Goal: Information Seeking & Learning: Learn about a topic

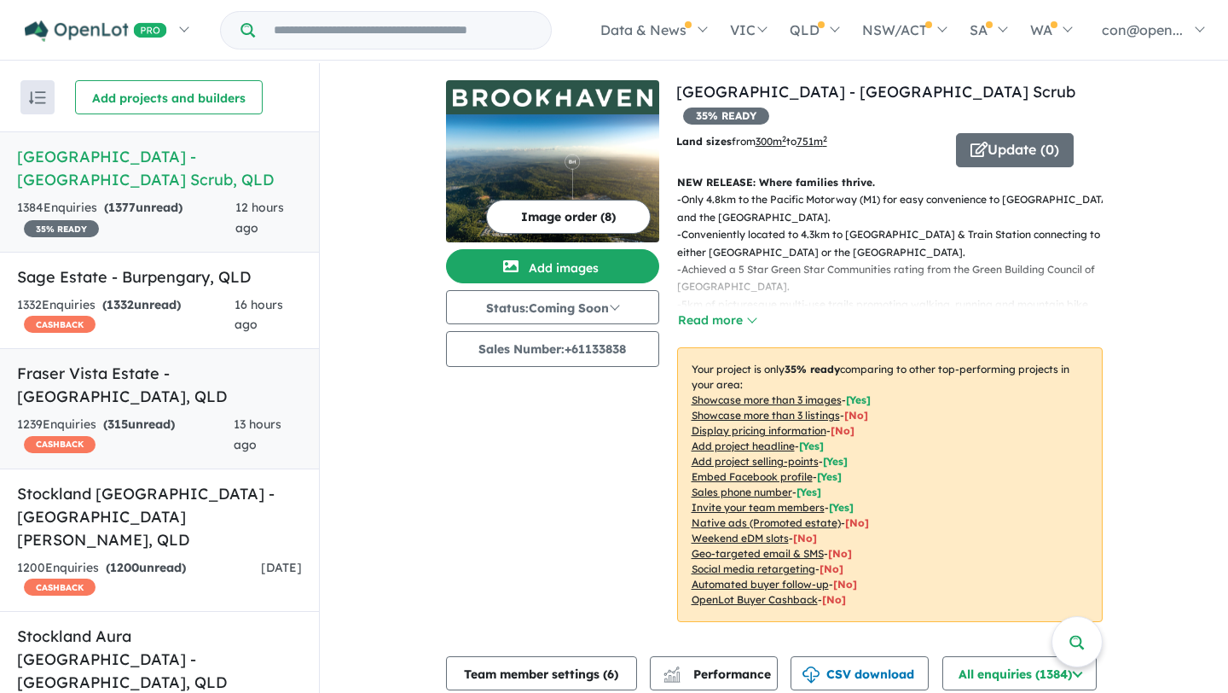
scroll to position [18, 0]
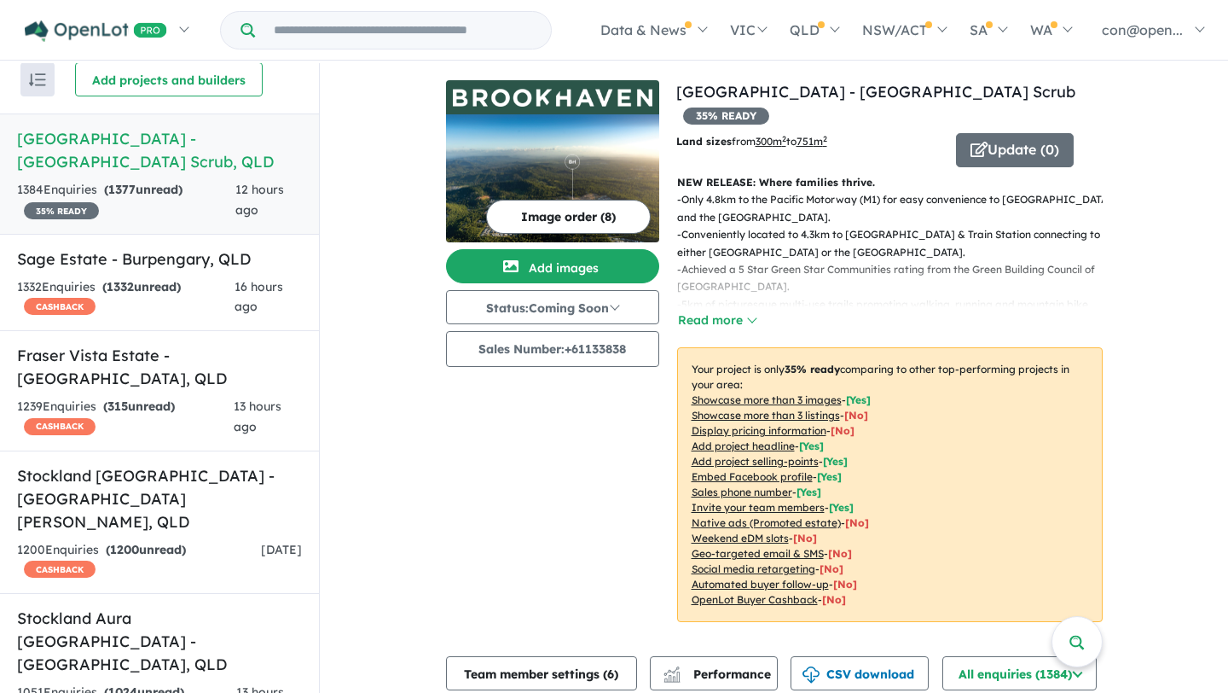
click at [44, 78] on img "button" at bounding box center [37, 79] width 17 height 13
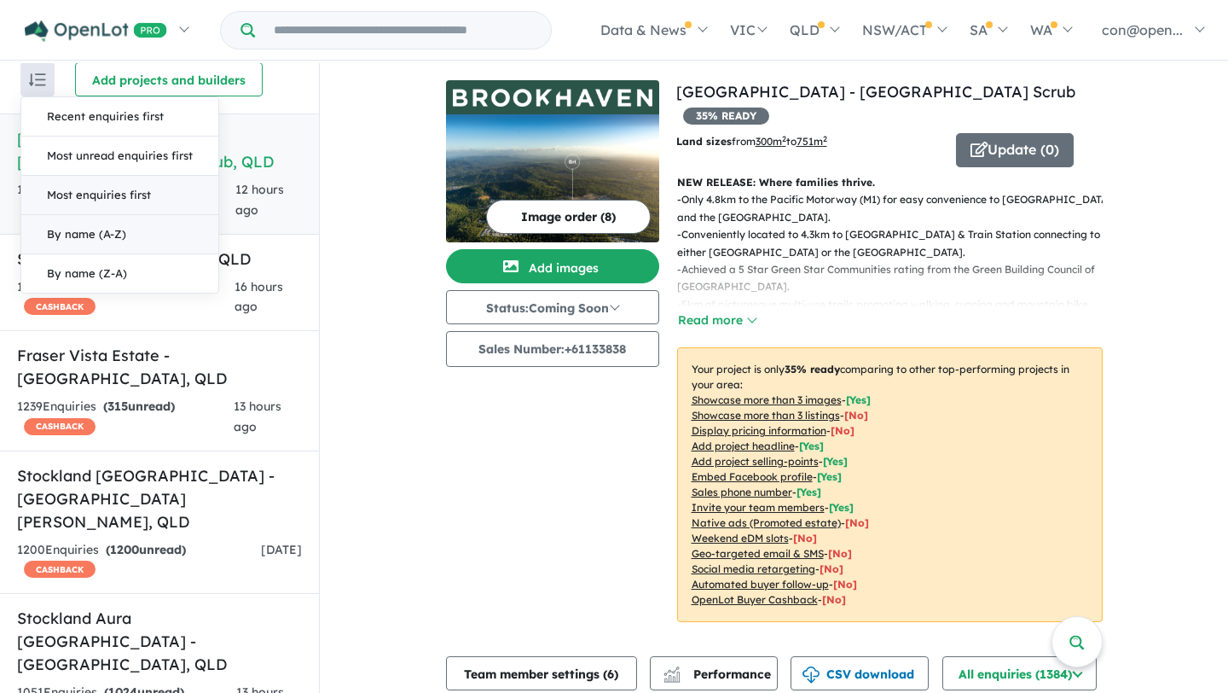
click at [78, 230] on button "By name (A-Z)" at bounding box center [119, 234] width 197 height 39
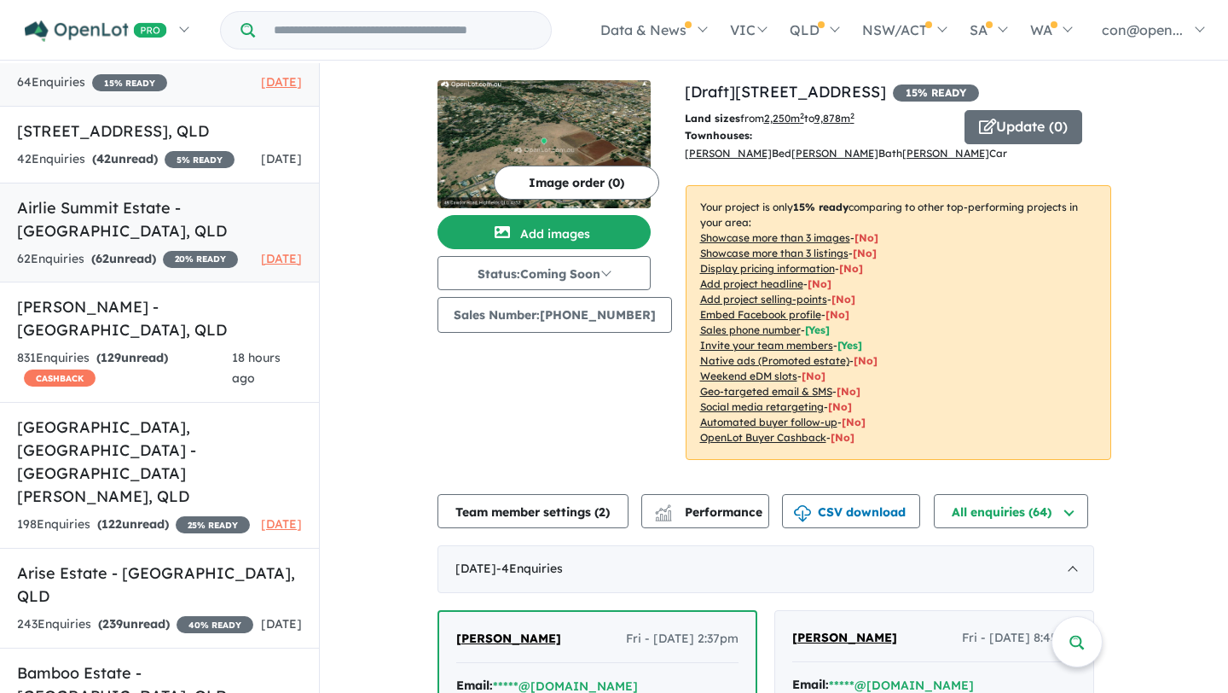
scroll to position [104, 0]
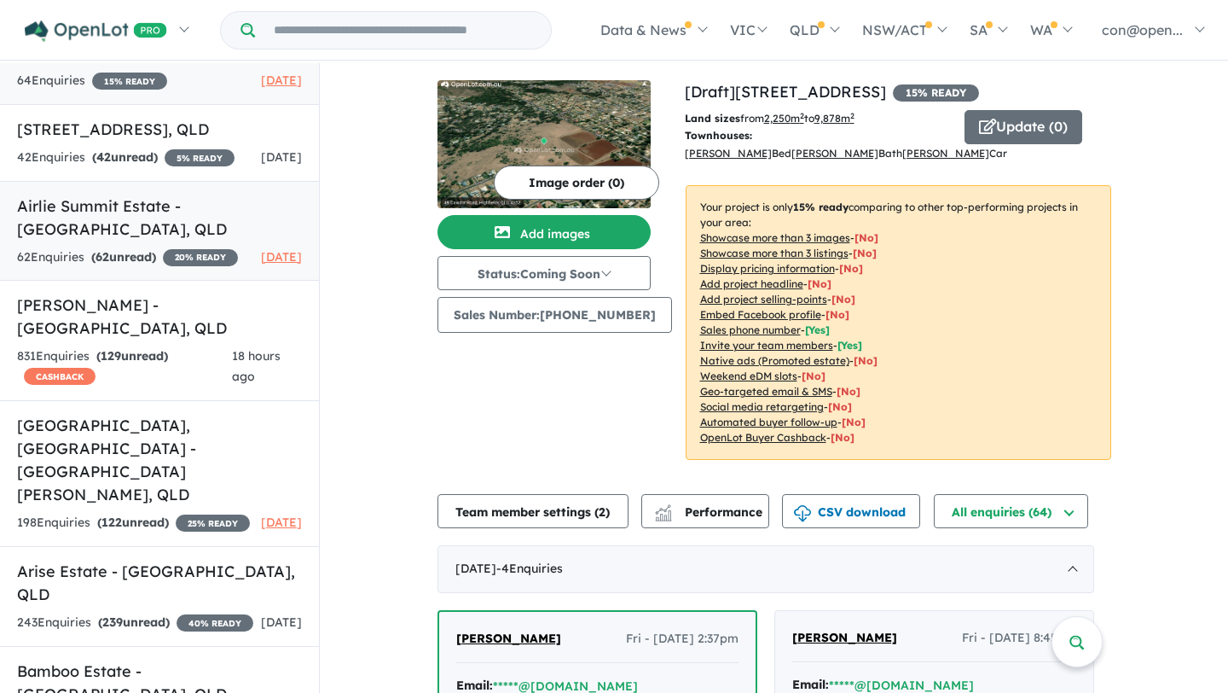
click at [136, 241] on h5 "Airlie Summit Estate - [GEOGRAPHIC_DATA] , [GEOGRAPHIC_DATA]" at bounding box center [159, 217] width 285 height 46
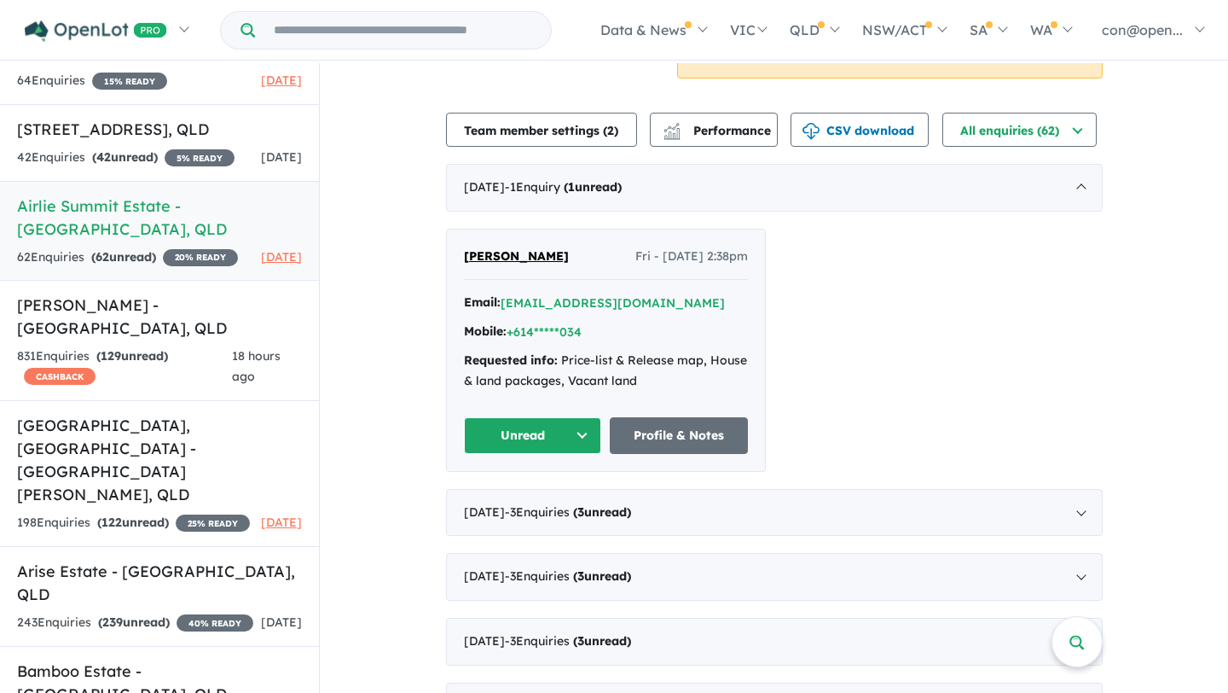
scroll to position [389, 0]
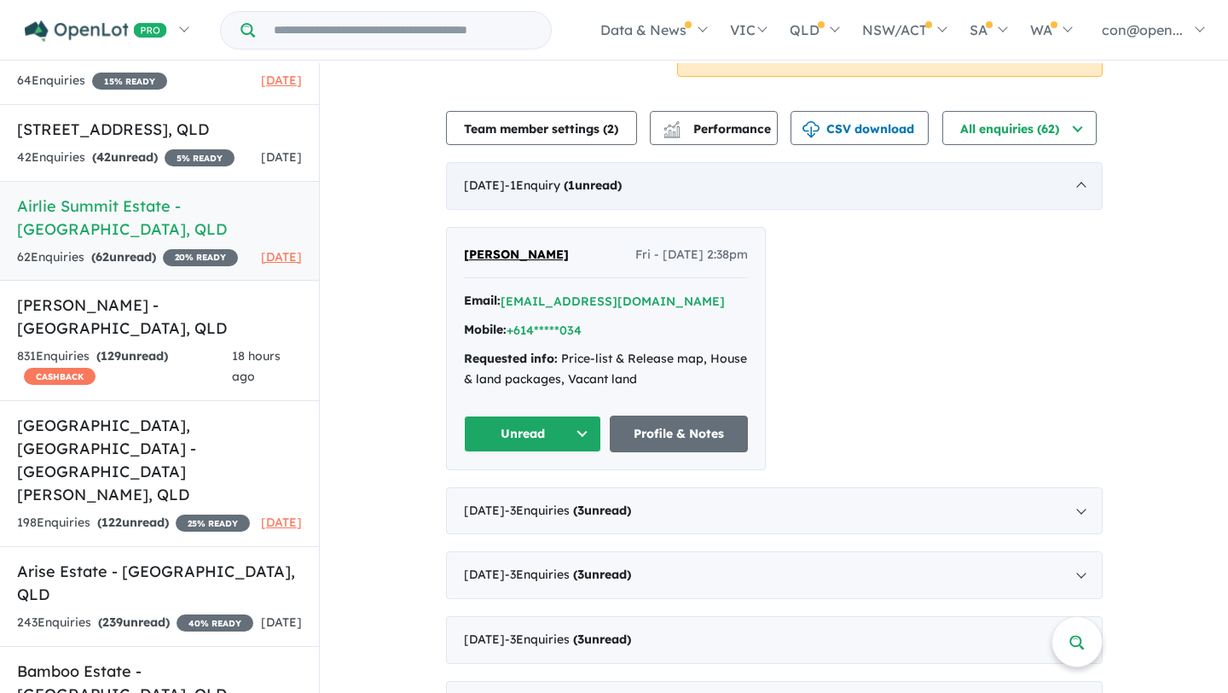
click at [554, 177] on span "- 1 Enquir y ( 1 unread)" at bounding box center [563, 184] width 117 height 15
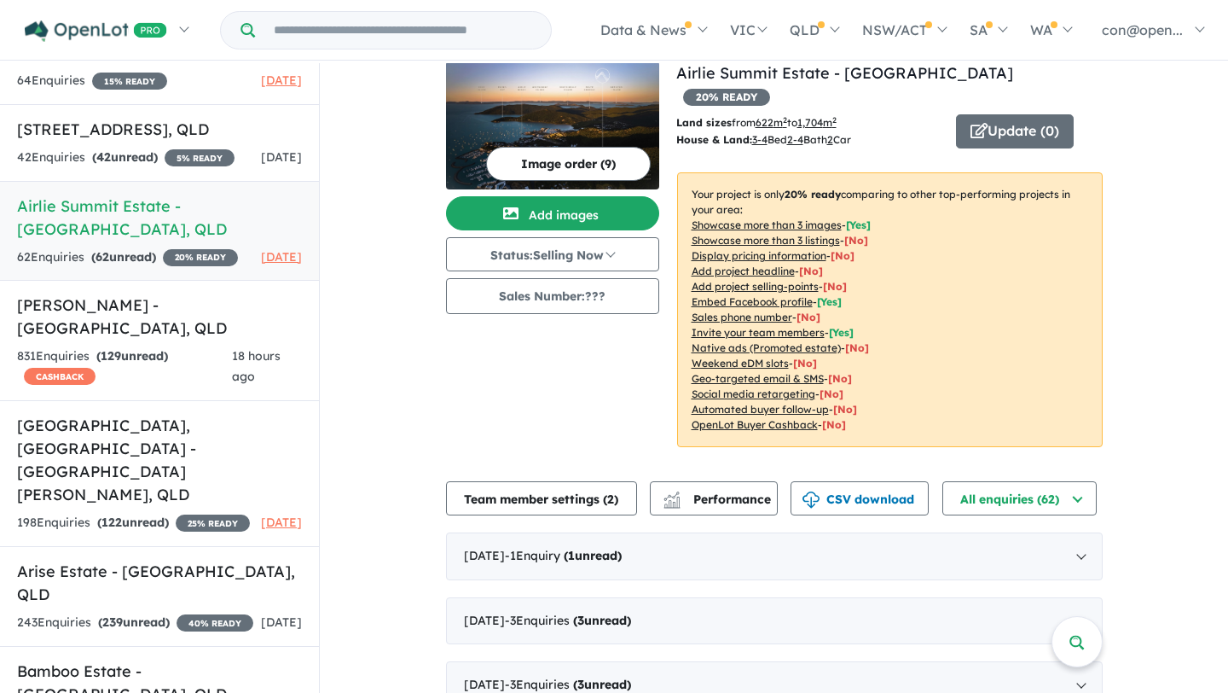
scroll to position [0, 0]
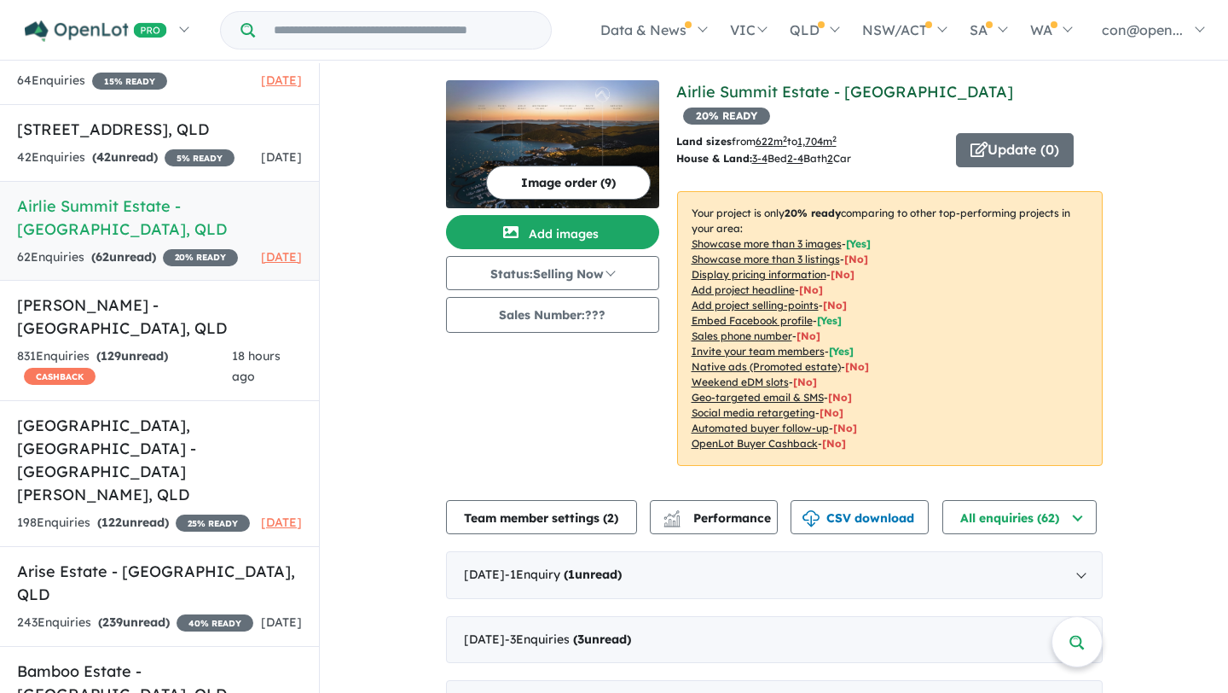
click at [745, 88] on link "Airlie Summit Estate - [GEOGRAPHIC_DATA]" at bounding box center [844, 92] width 337 height 20
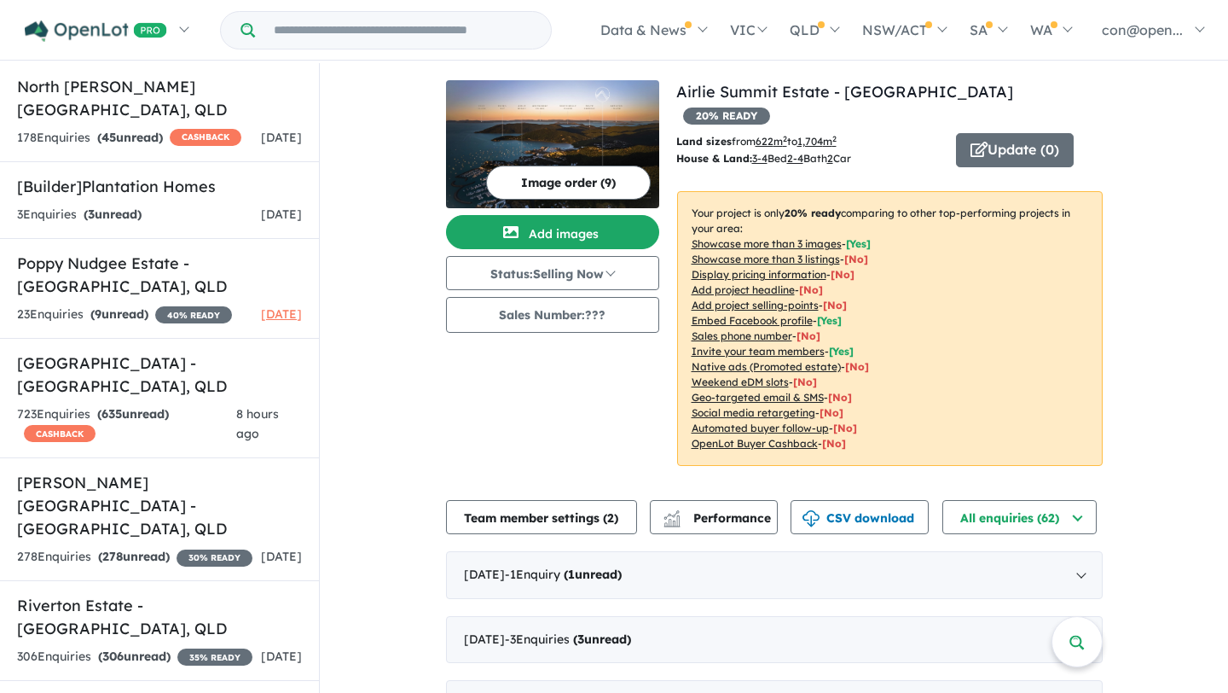
scroll to position [6346, 0]
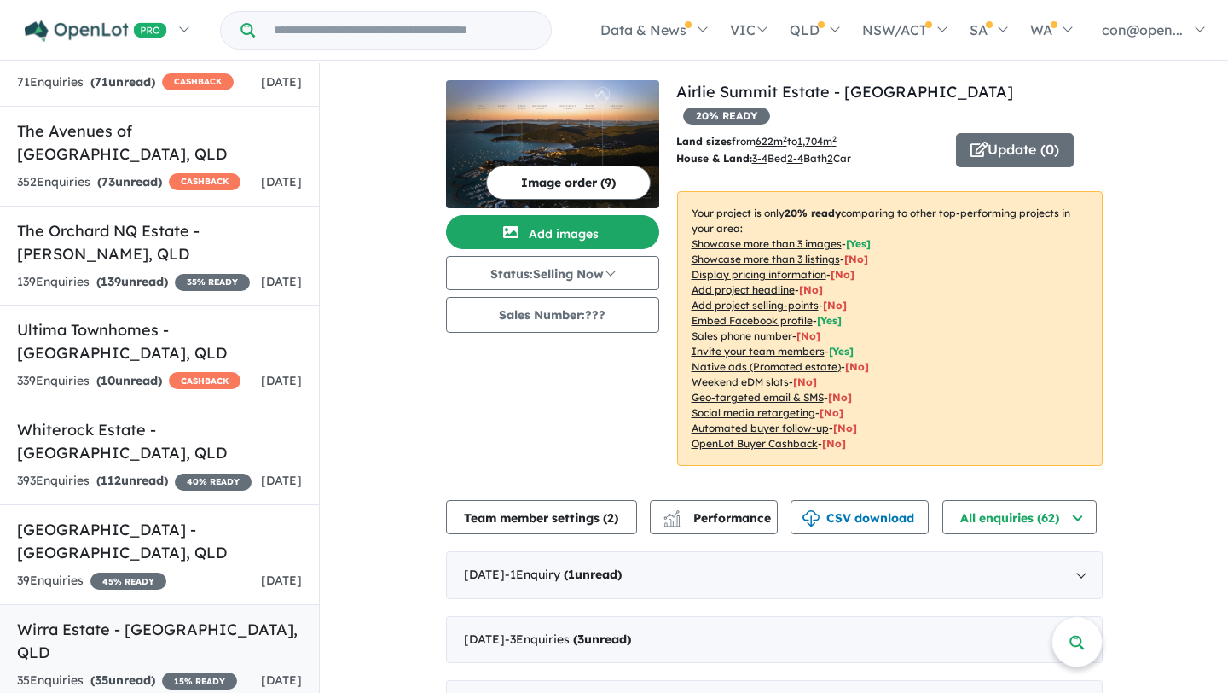
click at [161, 618] on h5 "Wirra Estate - [GEOGRAPHIC_DATA] , [GEOGRAPHIC_DATA]" at bounding box center [159, 641] width 285 height 46
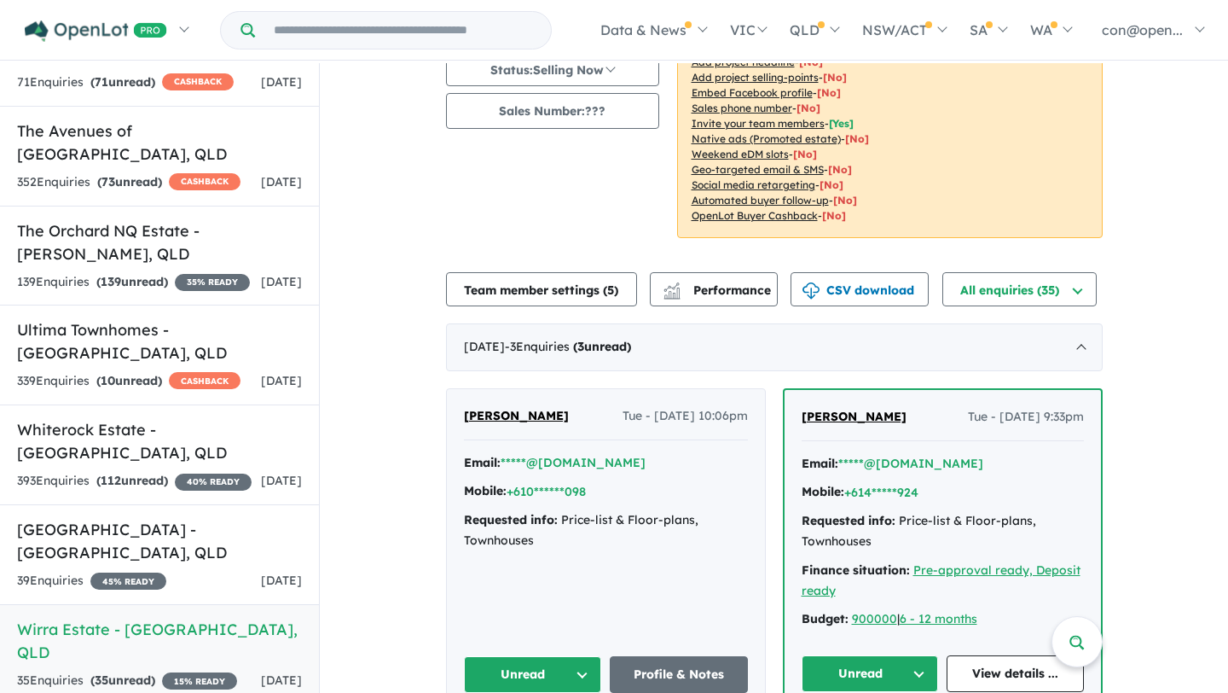
scroll to position [208, 0]
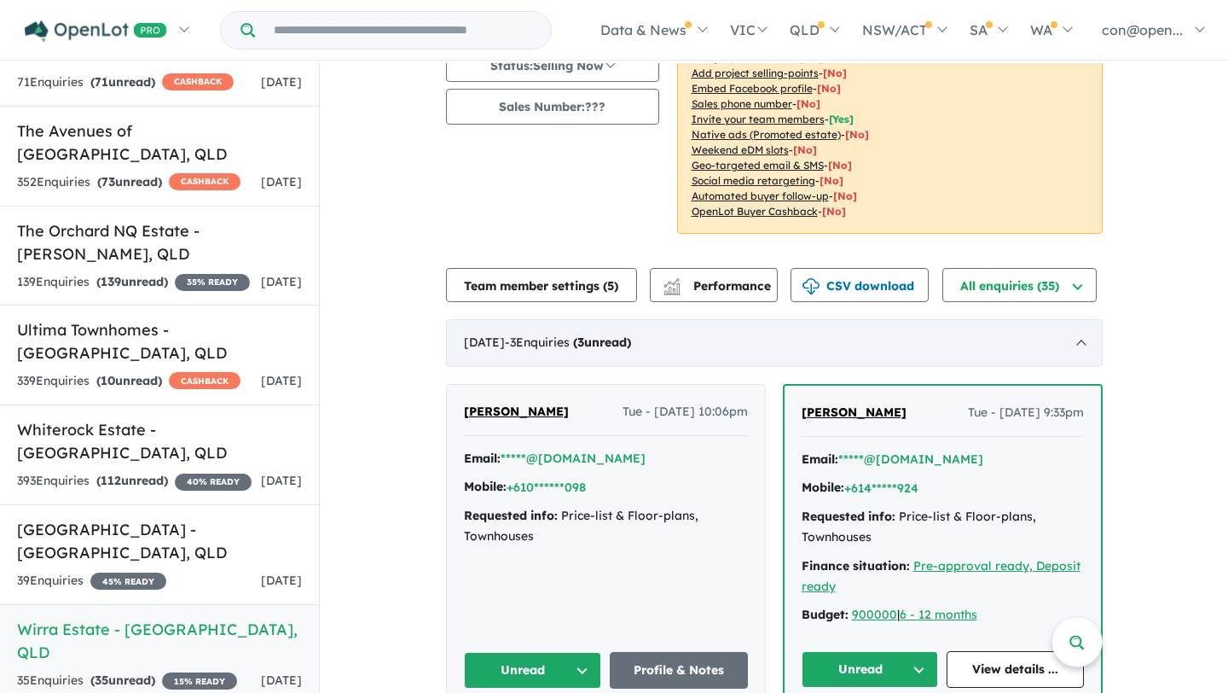
click at [549, 341] on span "- 3 Enquir ies ( 3 unread)" at bounding box center [568, 341] width 126 height 15
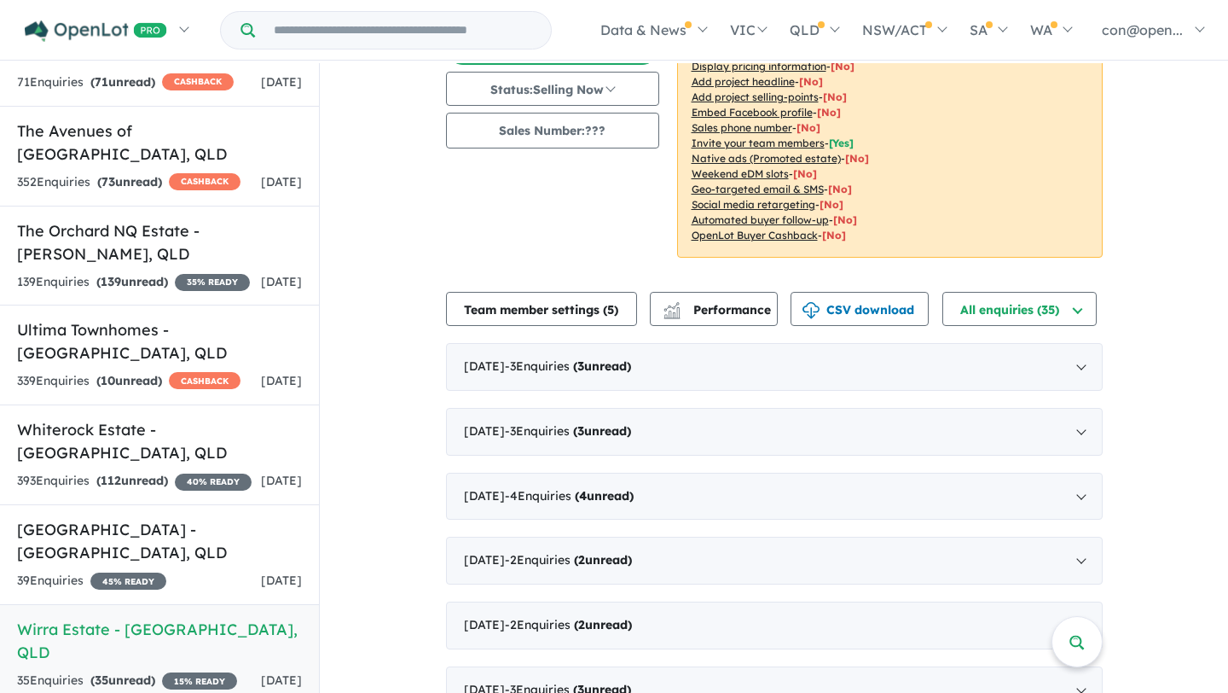
scroll to position [0, 0]
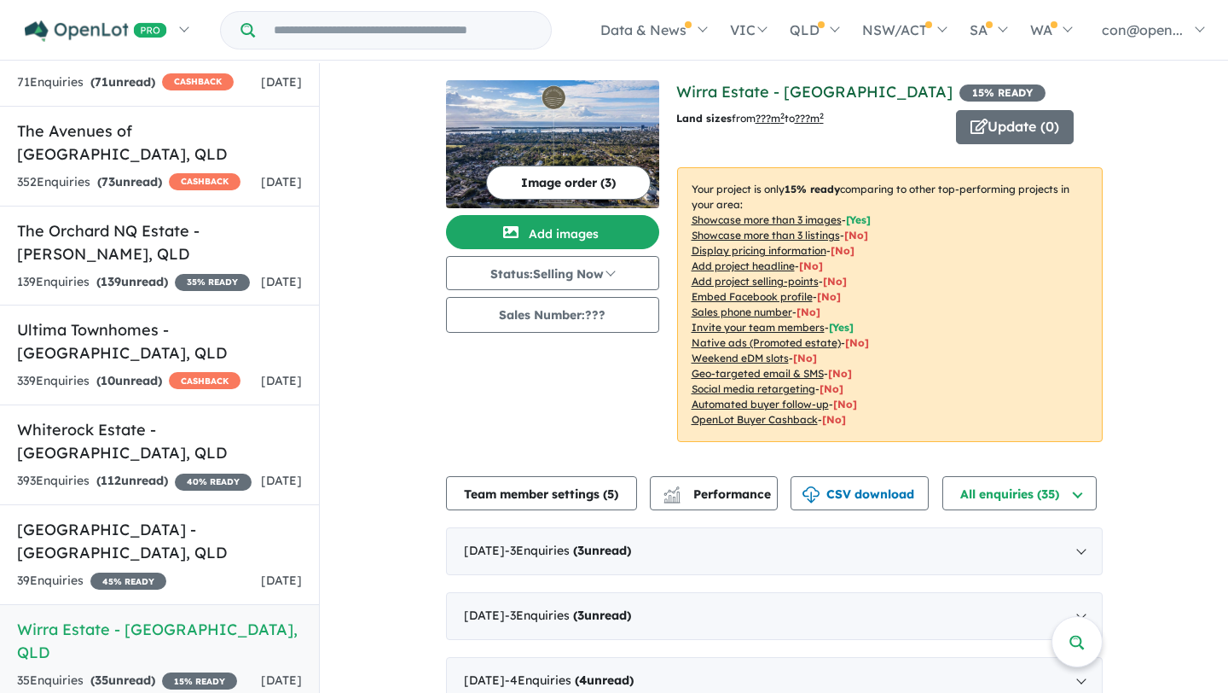
click at [774, 91] on link "Wirra Estate - [GEOGRAPHIC_DATA]" at bounding box center [814, 92] width 276 height 20
